Goal: Find specific page/section: Find specific page/section

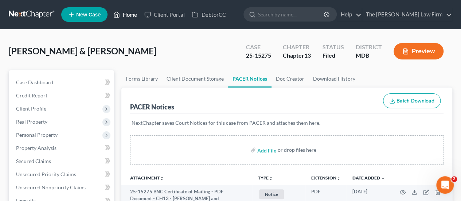
click at [130, 17] on link "Home" at bounding box center [125, 14] width 31 height 13
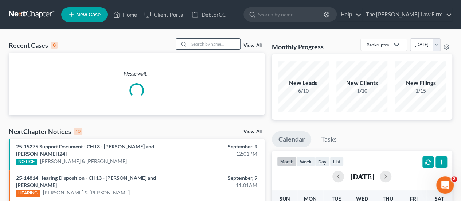
click at [199, 44] on input "search" at bounding box center [214, 44] width 51 height 11
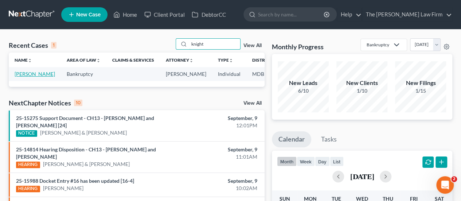
type input "knight"
click at [26, 73] on link "[PERSON_NAME]" at bounding box center [35, 74] width 40 height 6
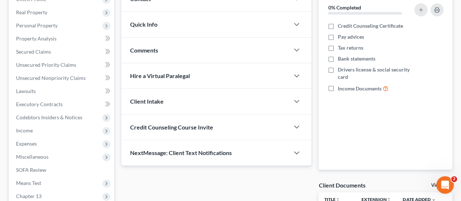
scroll to position [255, 0]
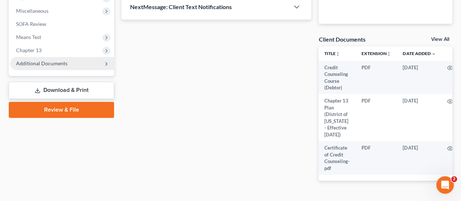
click at [39, 65] on span "Additional Documents" at bounding box center [41, 63] width 51 height 6
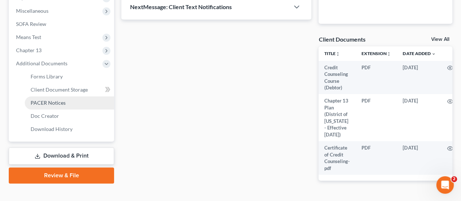
click at [43, 104] on span "PACER Notices" at bounding box center [48, 103] width 35 height 6
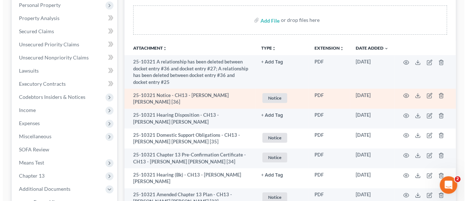
scroll to position [146, 0]
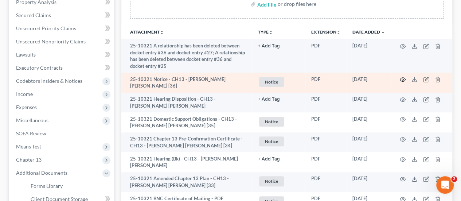
click at [402, 79] on icon "button" at bounding box center [403, 80] width 6 height 6
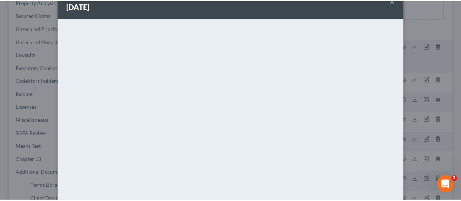
scroll to position [0, 0]
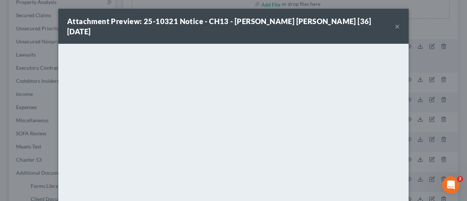
click at [394, 23] on button "×" at bounding box center [396, 26] width 5 height 9
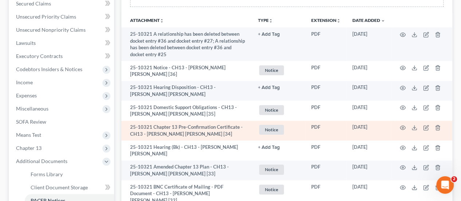
scroll to position [146, 0]
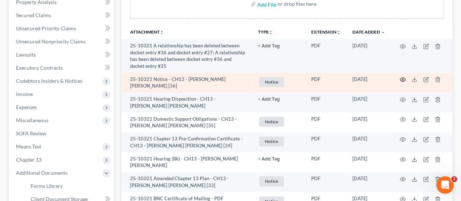
click at [402, 80] on circle "button" at bounding box center [402, 79] width 1 height 1
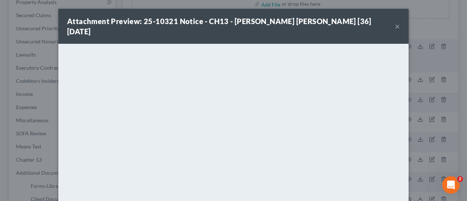
drag, startPoint x: 395, startPoint y: 19, endPoint x: 11, endPoint y: 77, distance: 387.9
click at [395, 22] on button "×" at bounding box center [396, 26] width 5 height 9
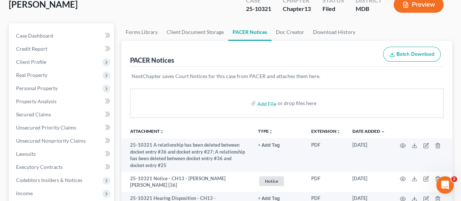
scroll to position [0, 0]
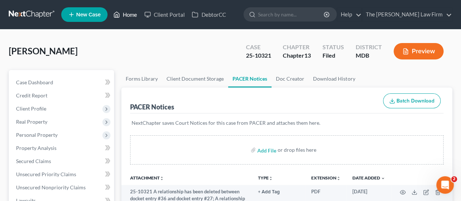
click at [128, 14] on link "Home" at bounding box center [125, 14] width 31 height 13
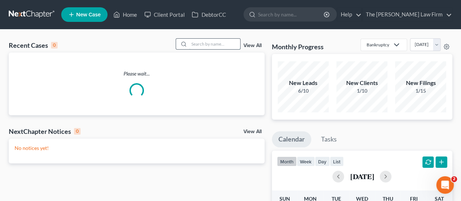
click at [193, 47] on input "search" at bounding box center [214, 44] width 51 height 11
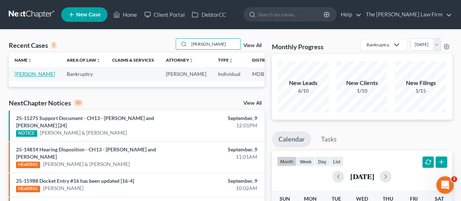
type input "[PERSON_NAME]"
click at [21, 74] on link "[PERSON_NAME]" at bounding box center [35, 74] width 40 height 6
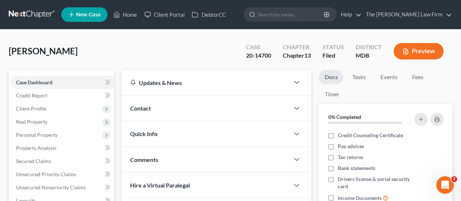
scroll to position [285, 0]
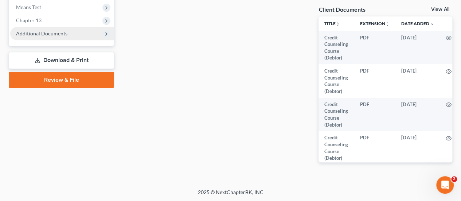
click at [47, 34] on span "Additional Documents" at bounding box center [41, 33] width 51 height 6
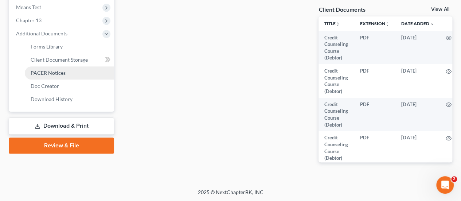
click at [36, 71] on span "PACER Notices" at bounding box center [48, 73] width 35 height 6
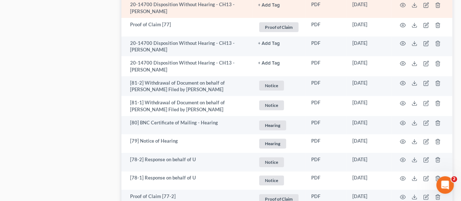
scroll to position [1554, 0]
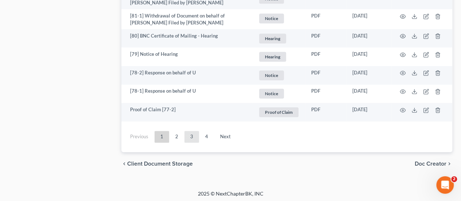
click at [192, 132] on link "3" at bounding box center [191, 137] width 15 height 12
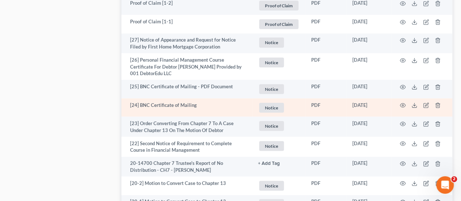
scroll to position [875, 0]
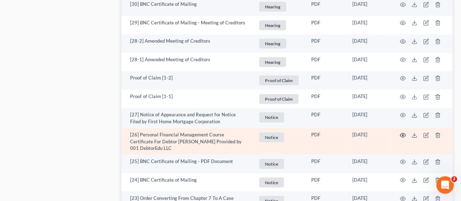
click at [401, 132] on icon "button" at bounding box center [403, 135] width 6 height 6
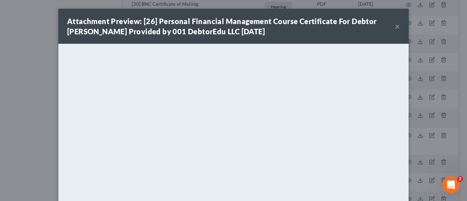
click at [394, 25] on button "×" at bounding box center [396, 26] width 5 height 9
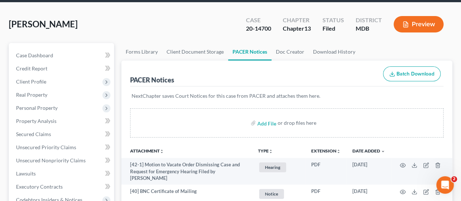
scroll to position [0, 0]
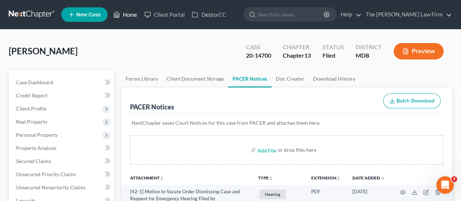
click at [126, 16] on link "Home" at bounding box center [125, 14] width 31 height 13
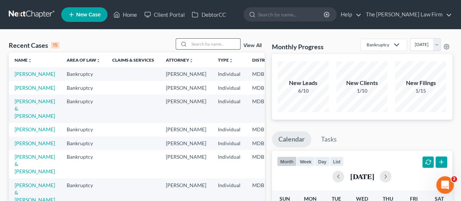
click at [204, 44] on input "search" at bounding box center [214, 44] width 51 height 11
click at [209, 46] on input "search" at bounding box center [214, 44] width 51 height 11
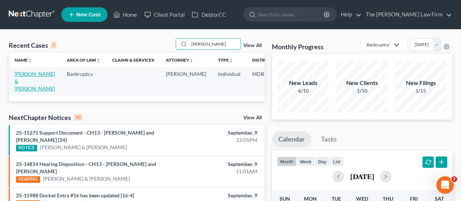
type input "[PERSON_NAME]"
click at [28, 79] on link "[PERSON_NAME] & [PERSON_NAME]" at bounding box center [35, 81] width 40 height 21
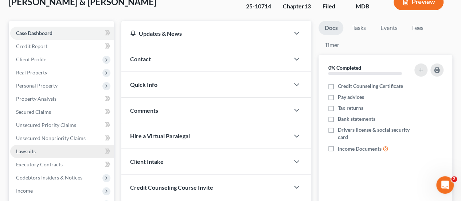
scroll to position [182, 0]
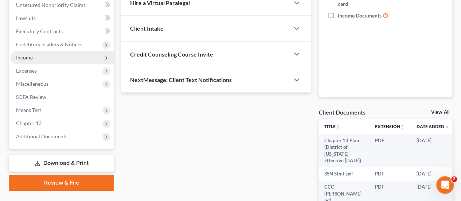
click at [35, 59] on span "Income" at bounding box center [62, 57] width 104 height 13
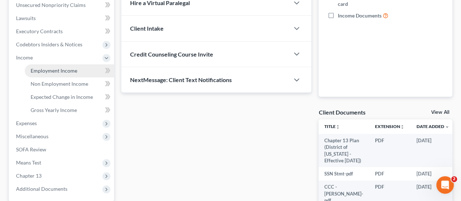
click at [41, 71] on span "Employment Income" at bounding box center [54, 70] width 47 height 6
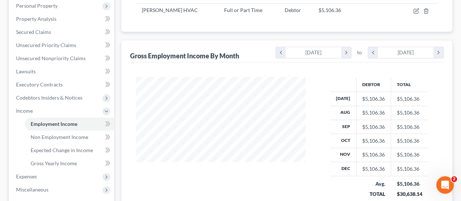
scroll to position [146, 0]
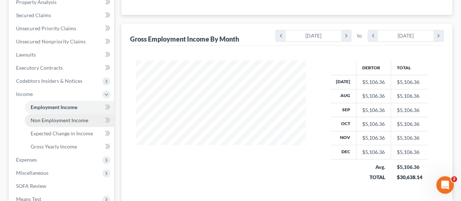
click at [76, 123] on link "Non Employment Income" at bounding box center [69, 120] width 89 height 13
